Goal: Information Seeking & Learning: Check status

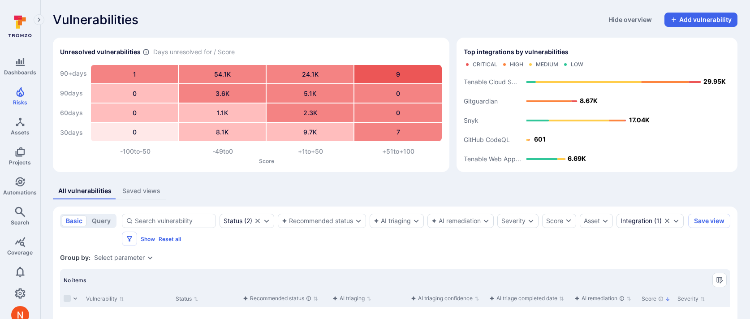
scroll to position [126, 0]
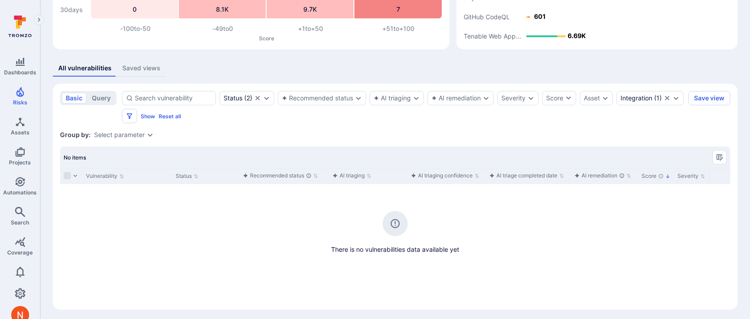
scroll to position [126, 0]
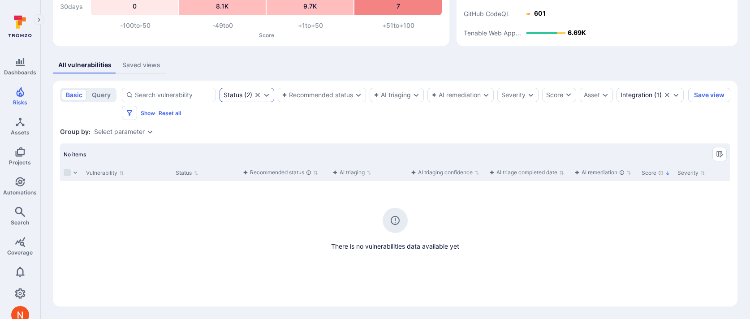
click at [237, 95] on div "Status" at bounding box center [232, 94] width 19 height 7
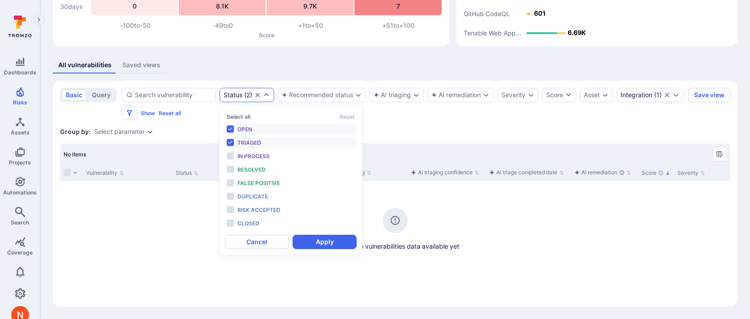
scroll to position [7, 0]
click at [241, 162] on ul "Open Triaged In process Resolved False positive Duplicate Risk accepted Closed" at bounding box center [291, 177] width 132 height 106
click at [245, 156] on span "In process" at bounding box center [253, 156] width 32 height 7
click at [337, 231] on div "Select all Reset Open Triaged In process Resolved False positive Duplicate Risk…" at bounding box center [291, 179] width 132 height 139
click at [337, 238] on button "Apply" at bounding box center [324, 242] width 64 height 14
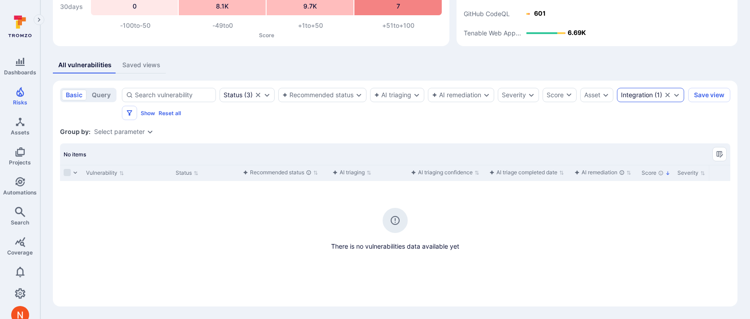
click at [621, 99] on div "Integration ( 1 )" at bounding box center [641, 94] width 41 height 7
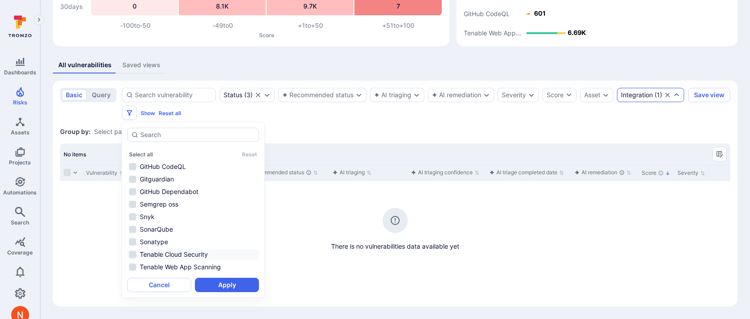
click at [185, 254] on li "Tenable Cloud Security" at bounding box center [193, 254] width 132 height 11
click at [210, 280] on button "Apply" at bounding box center [227, 285] width 64 height 14
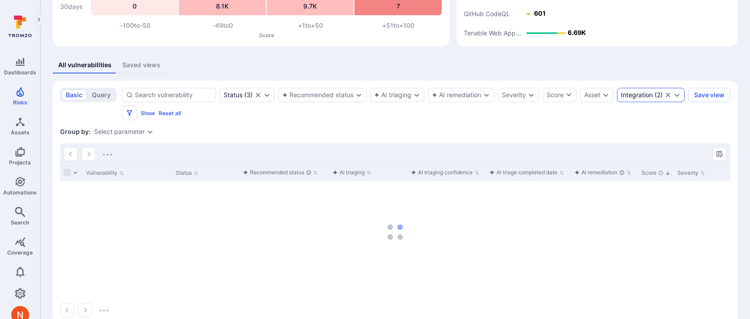
click at [617, 102] on div "Integration ( 2 )" at bounding box center [651, 95] width 68 height 14
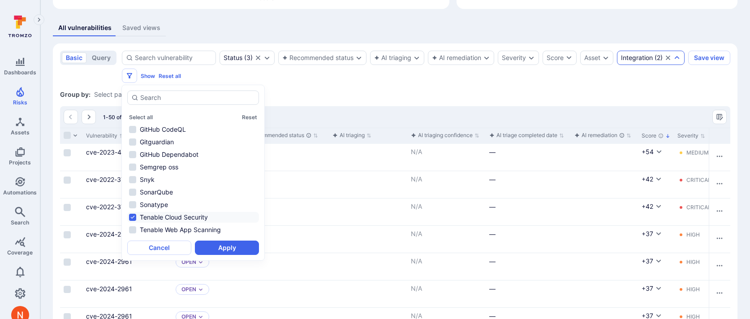
scroll to position [166, 0]
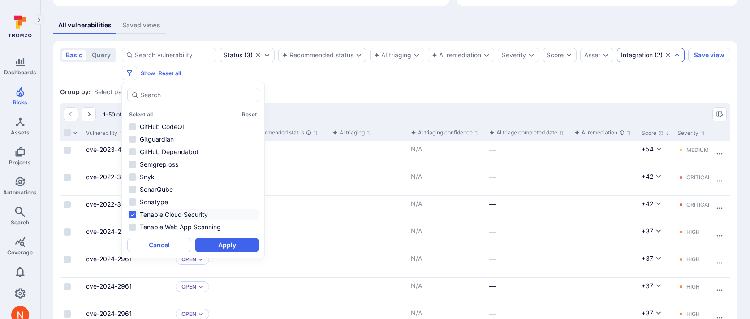
click at [389, 19] on div "All vulnerabilities Saved views" at bounding box center [395, 25] width 684 height 17
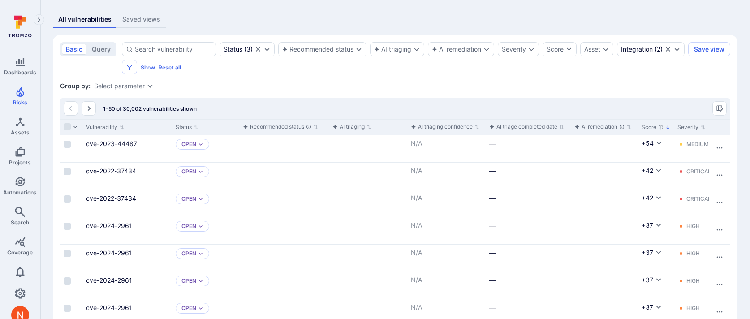
scroll to position [171, 0]
click at [417, 99] on div "1-50 of 30,002 vulnerabilities shown" at bounding box center [395, 108] width 670 height 21
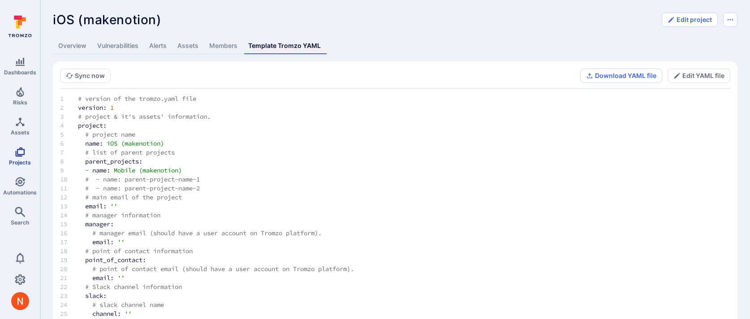
click at [22, 156] on icon "Projects" at bounding box center [20, 151] width 11 height 11
